Goal: Transaction & Acquisition: Purchase product/service

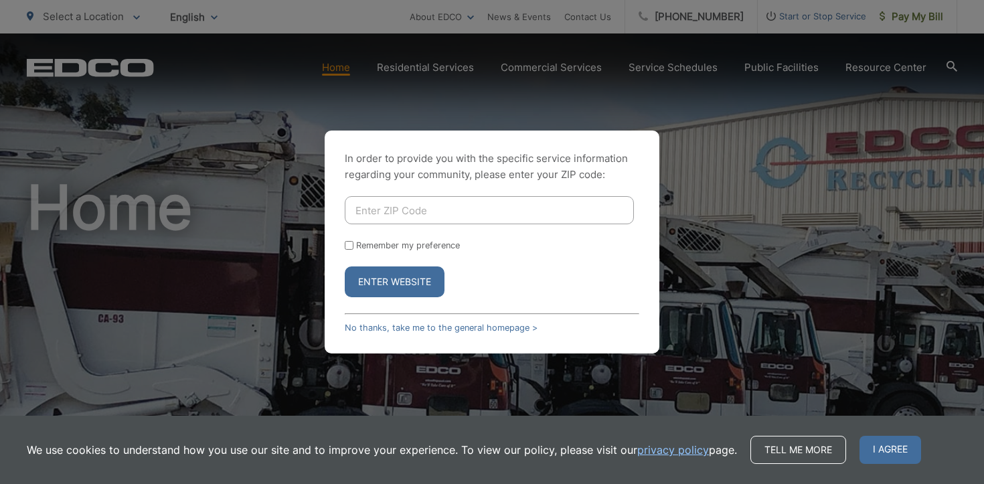
click at [557, 208] on input "Enter ZIP Code" at bounding box center [489, 210] width 289 height 28
type input "92084"
click at [349, 248] on input "Remember my preference" at bounding box center [349, 245] width 9 height 9
checkbox input "true"
click at [377, 283] on button "Enter Website" at bounding box center [395, 281] width 100 height 31
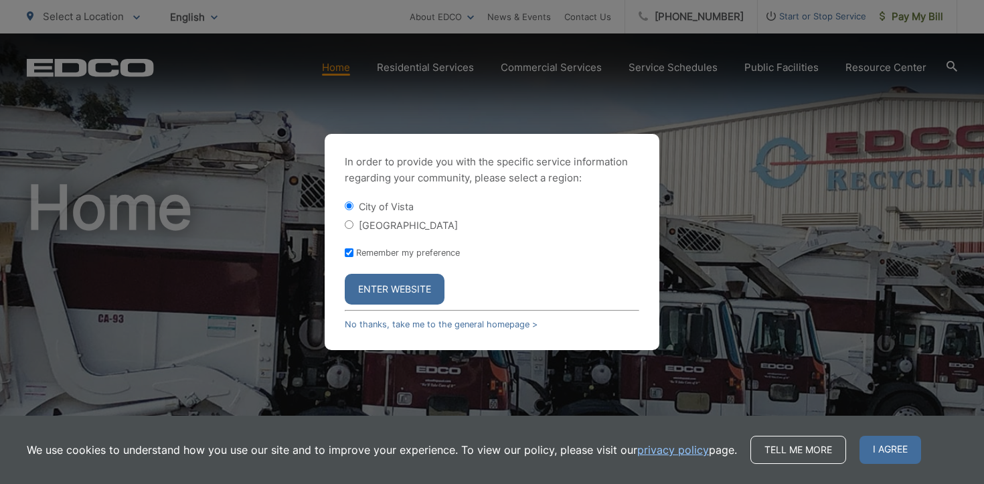
click at [378, 227] on label "[GEOGRAPHIC_DATA]" at bounding box center [408, 225] width 99 height 11
click at [354, 227] on input "[GEOGRAPHIC_DATA]" at bounding box center [349, 224] width 9 height 9
radio input "true"
click at [386, 286] on button "Enter Website" at bounding box center [395, 289] width 100 height 31
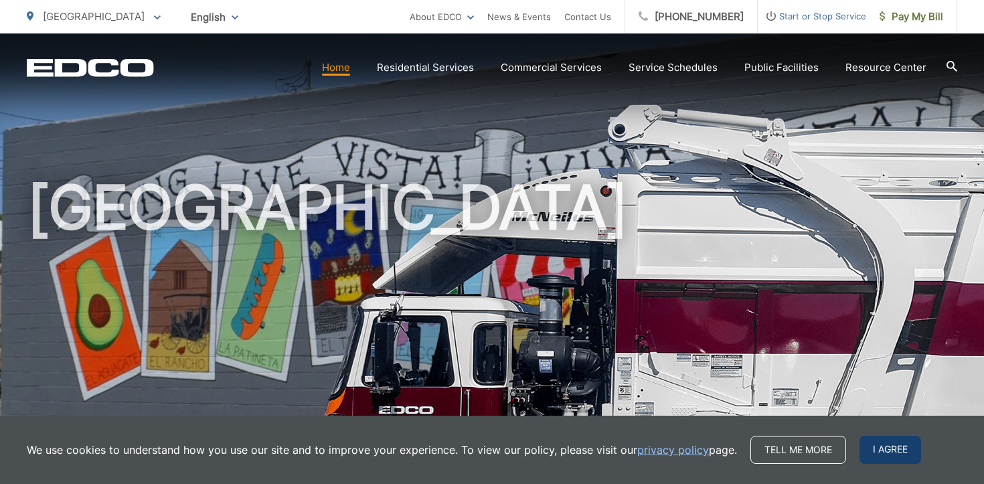
click at [883, 455] on span "I agree" at bounding box center [891, 450] width 62 height 28
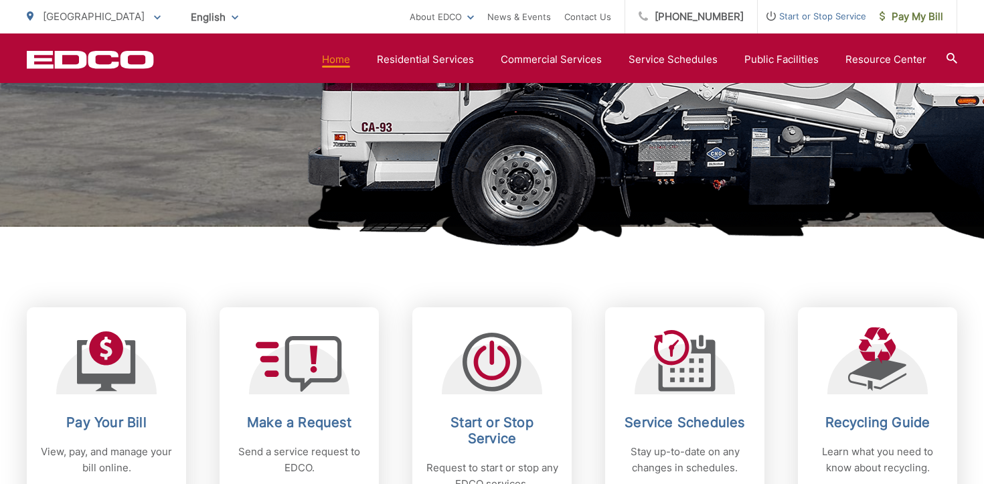
scroll to position [113, 0]
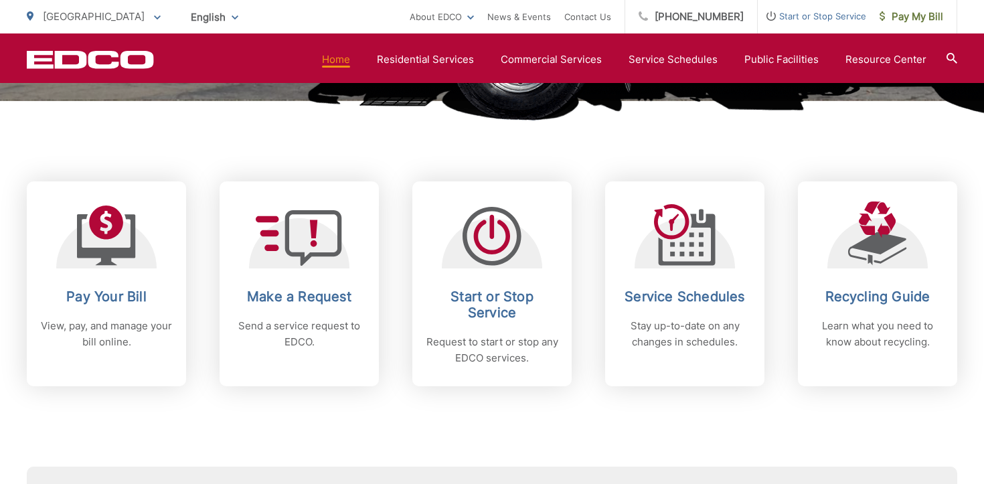
scroll to position [491, 0]
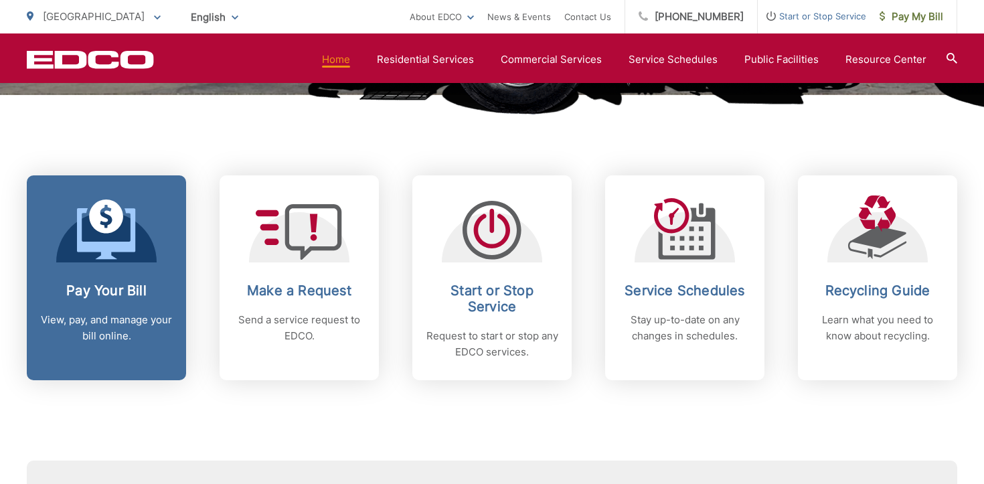
click at [121, 291] on h2 "Pay Your Bill" at bounding box center [106, 291] width 133 height 16
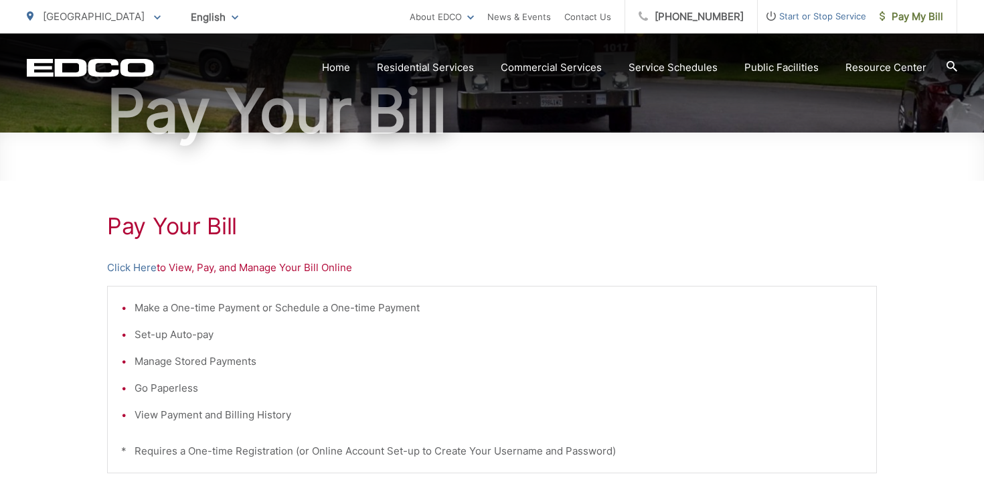
scroll to position [129, 0]
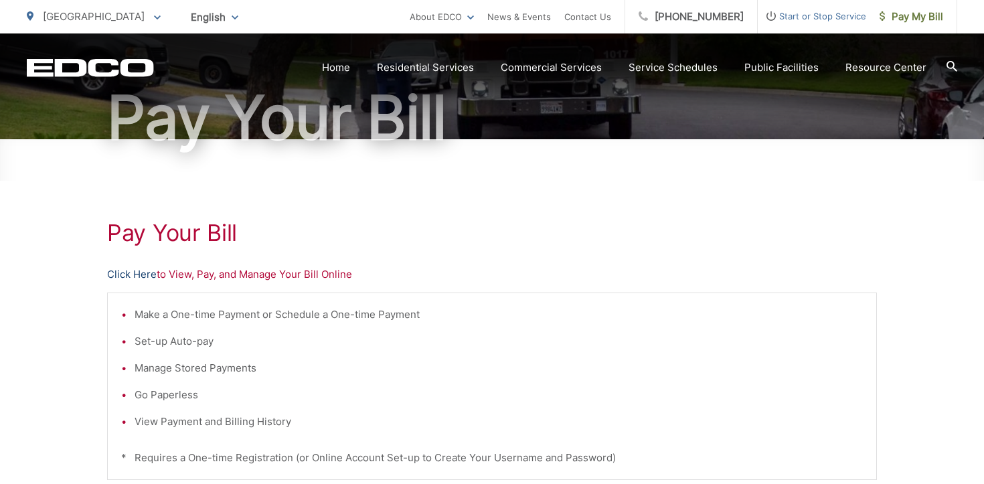
click at [146, 275] on link "Click Here" at bounding box center [132, 274] width 50 height 16
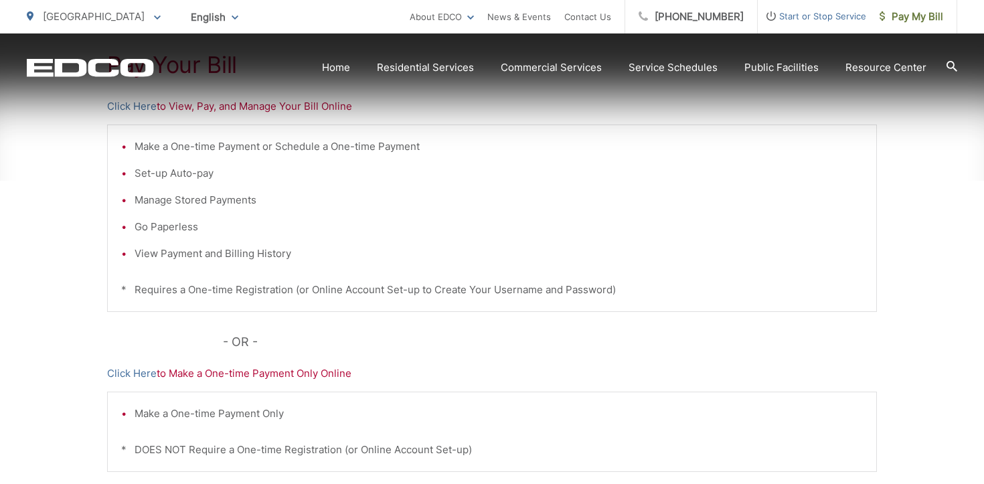
scroll to position [297, 0]
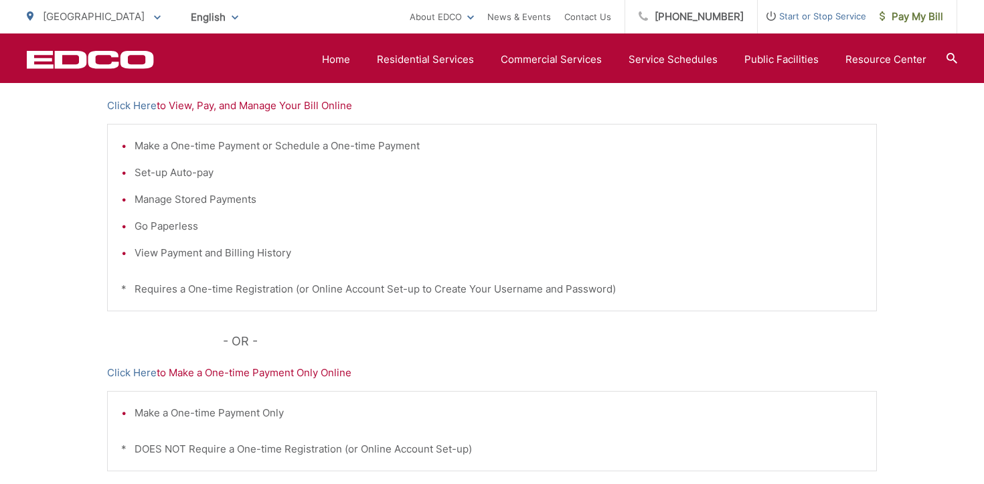
click at [232, 377] on p "Click Here to Make a One-time Payment Only Online" at bounding box center [492, 373] width 770 height 16
click at [144, 372] on link "Click Here" at bounding box center [132, 373] width 50 height 16
